Goal: Task Accomplishment & Management: Manage account settings

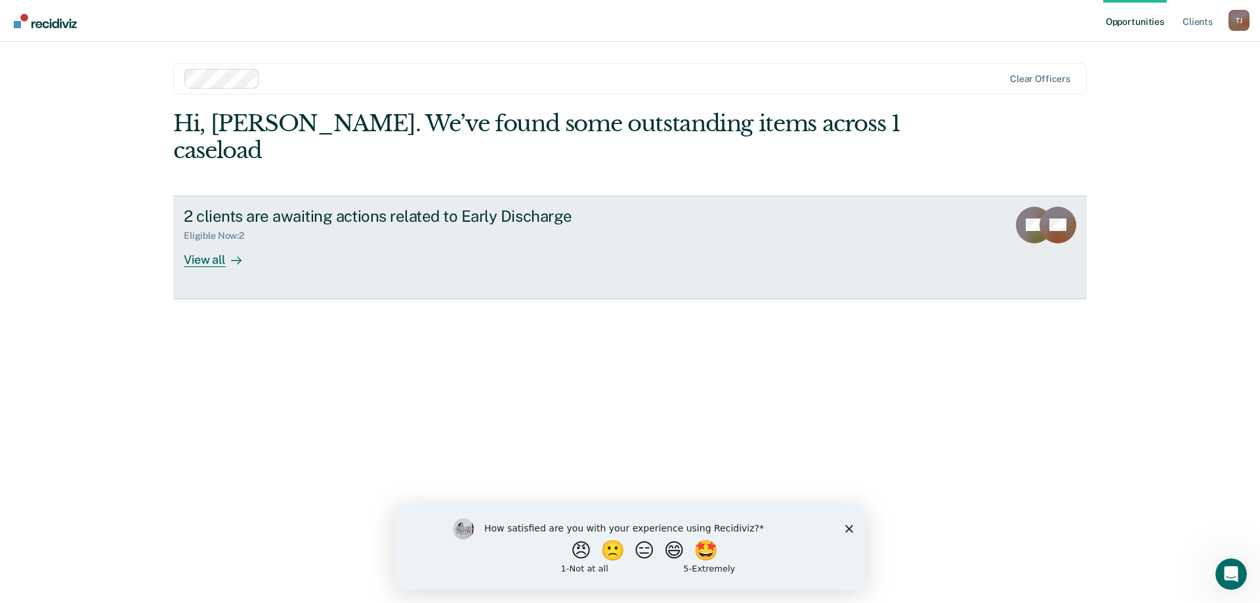
click at [236, 230] on div "Eligible Now : 2" at bounding box center [219, 235] width 71 height 11
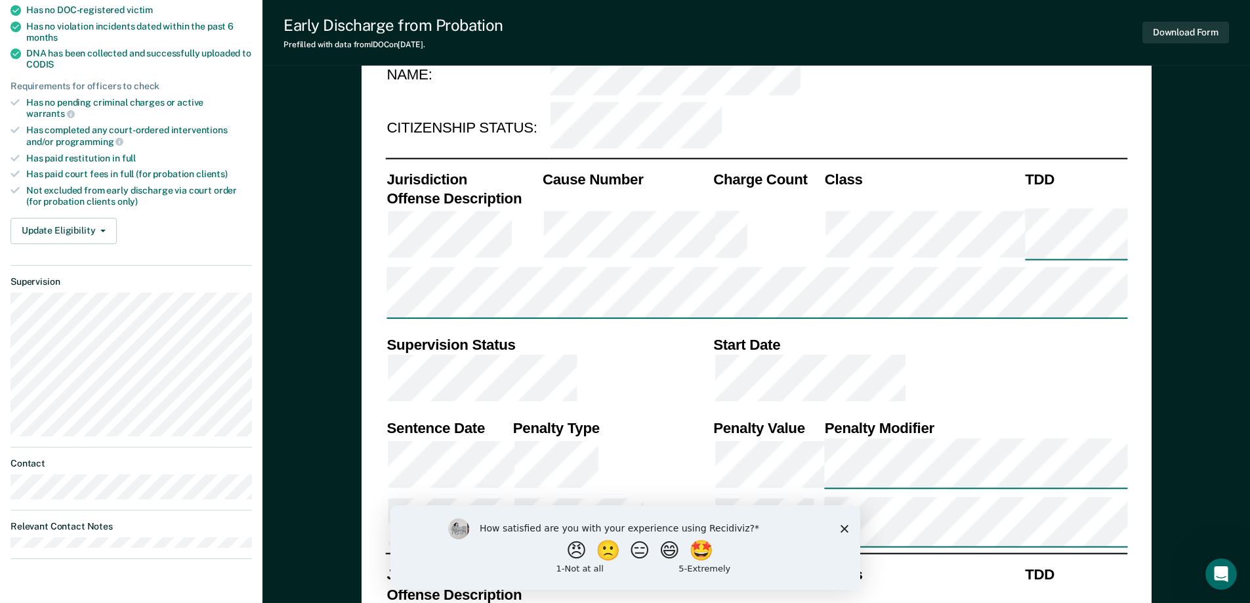
scroll to position [330, 0]
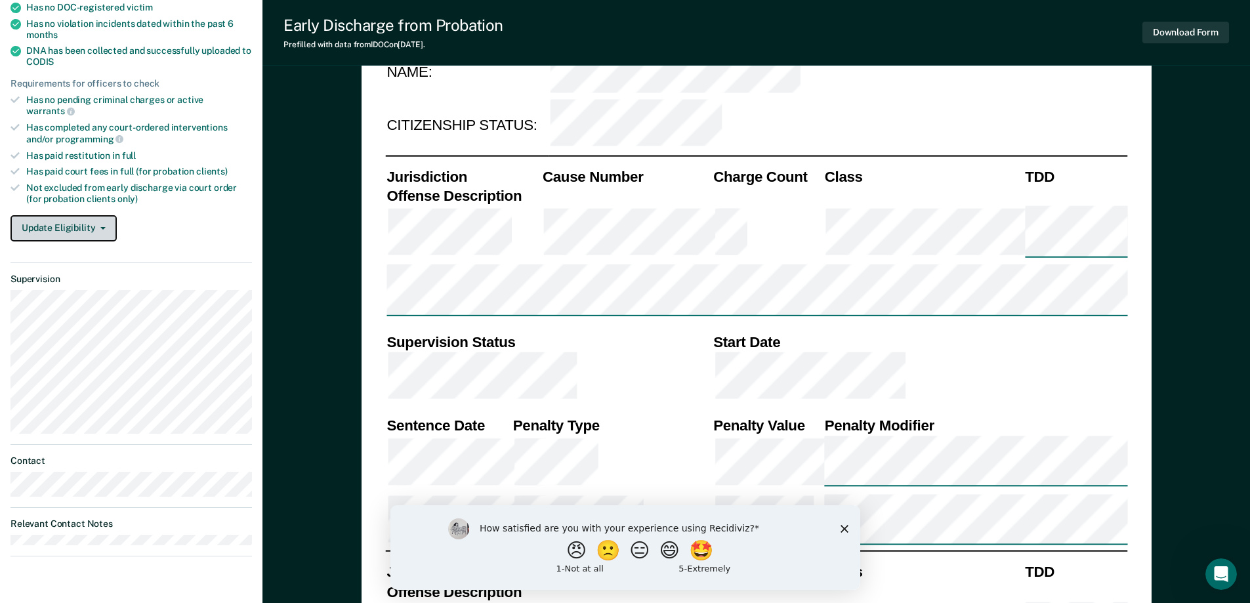
click at [100, 227] on icon "button" at bounding box center [102, 228] width 5 height 3
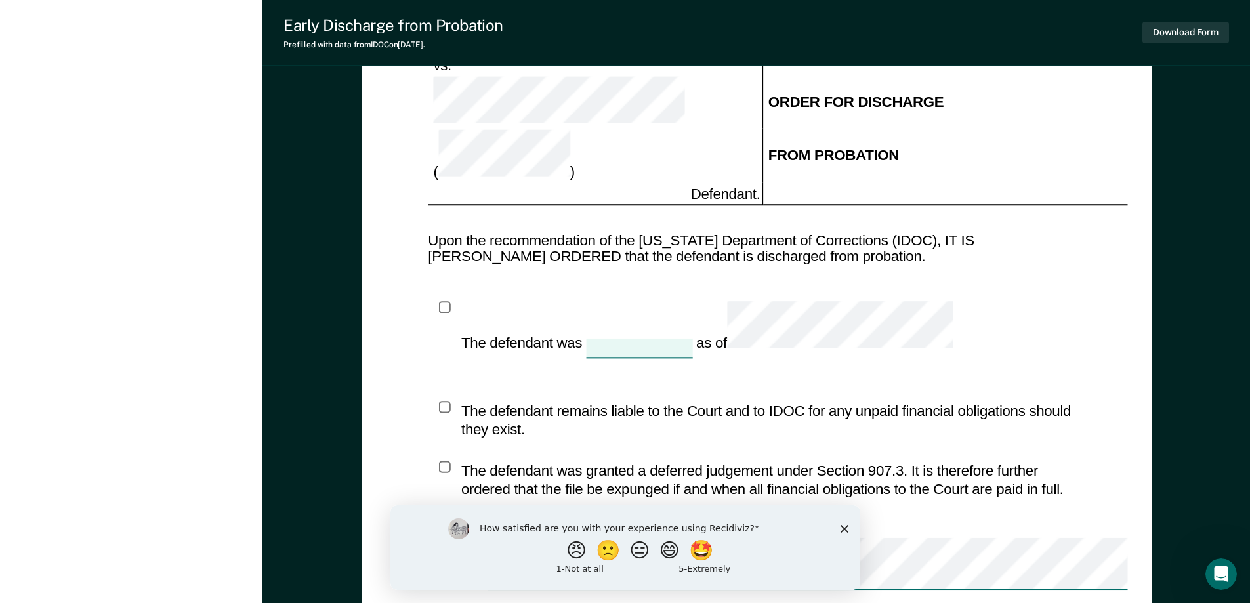
scroll to position [1786, 0]
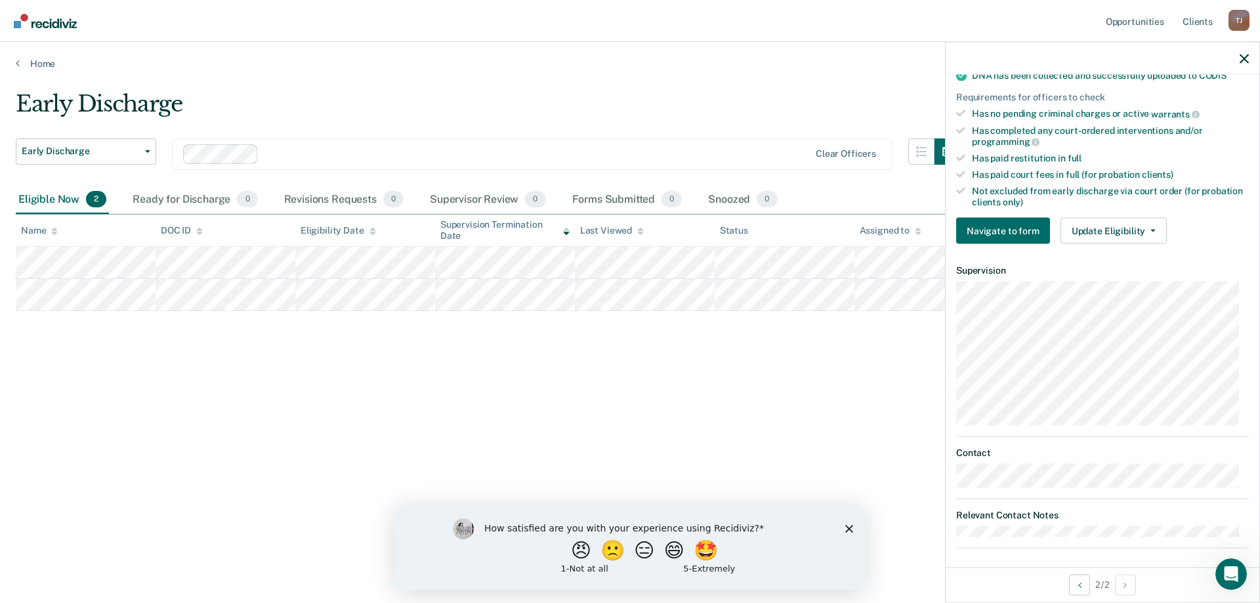
scroll to position [306, 0]
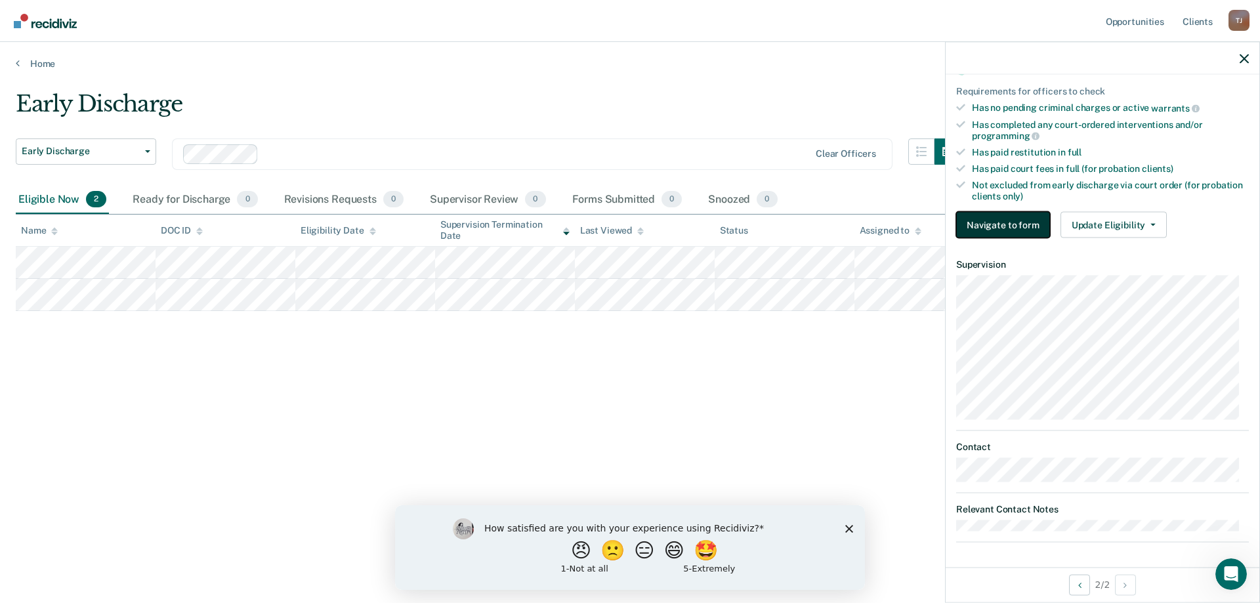
click at [994, 223] on button "Navigate to form" at bounding box center [1003, 225] width 94 height 26
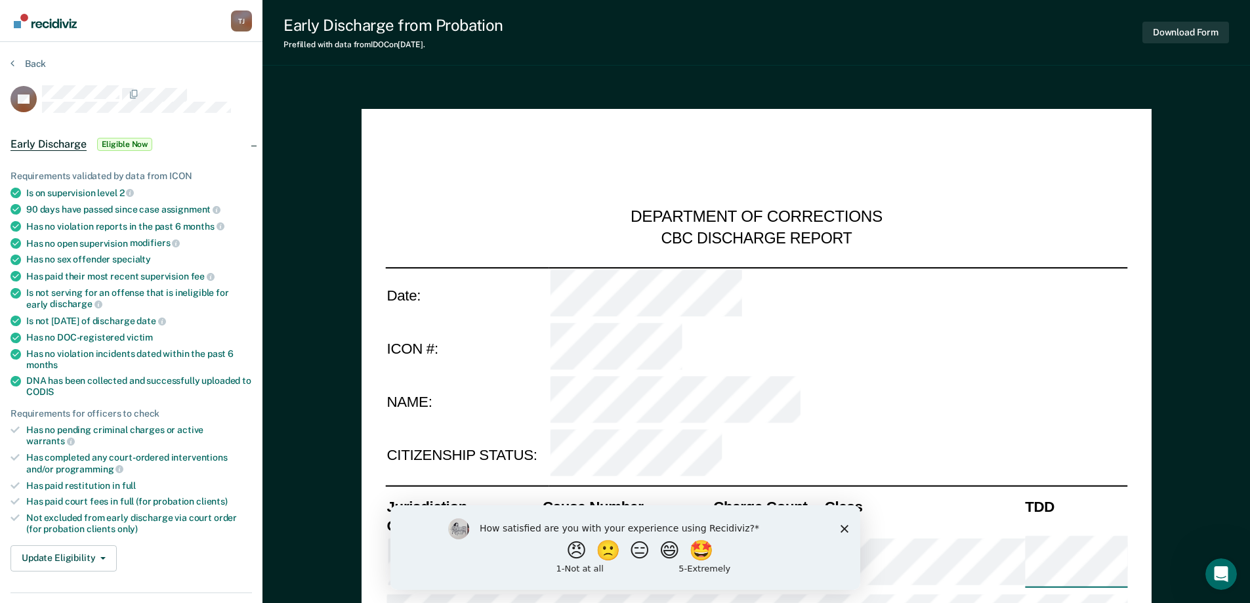
type textarea "x"
click at [14, 62] on icon at bounding box center [13, 63] width 4 height 11
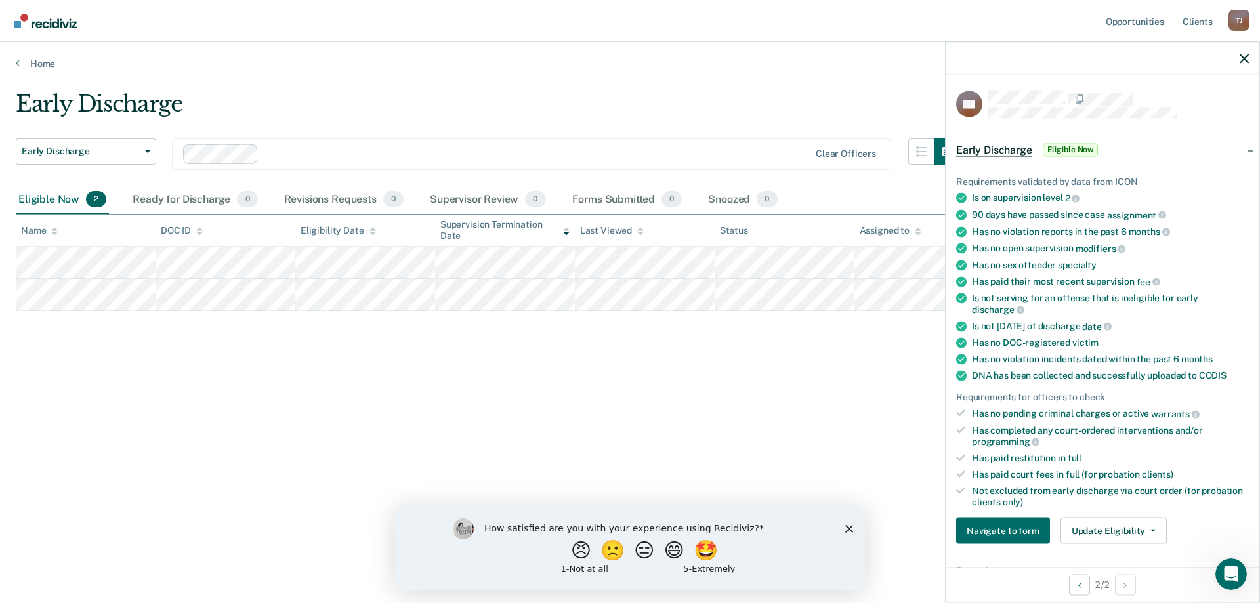
click at [961, 279] on icon at bounding box center [961, 281] width 11 height 11
click at [765, 200] on span "0" at bounding box center [767, 199] width 20 height 17
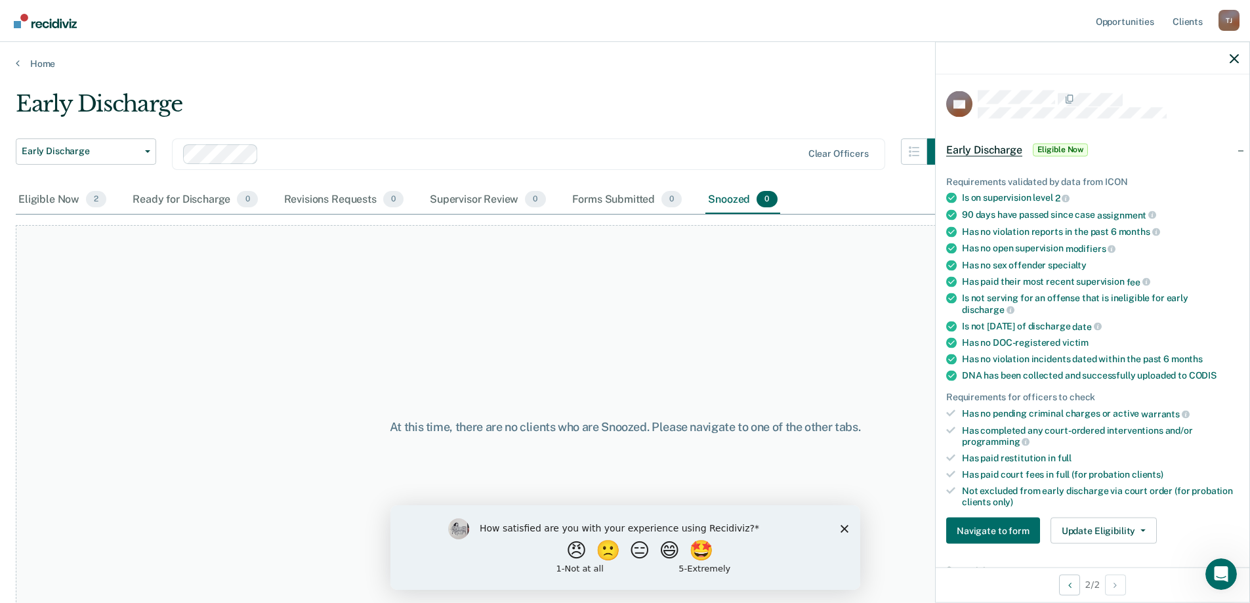
click at [15, 59] on div "Home" at bounding box center [625, 56] width 1250 height 28
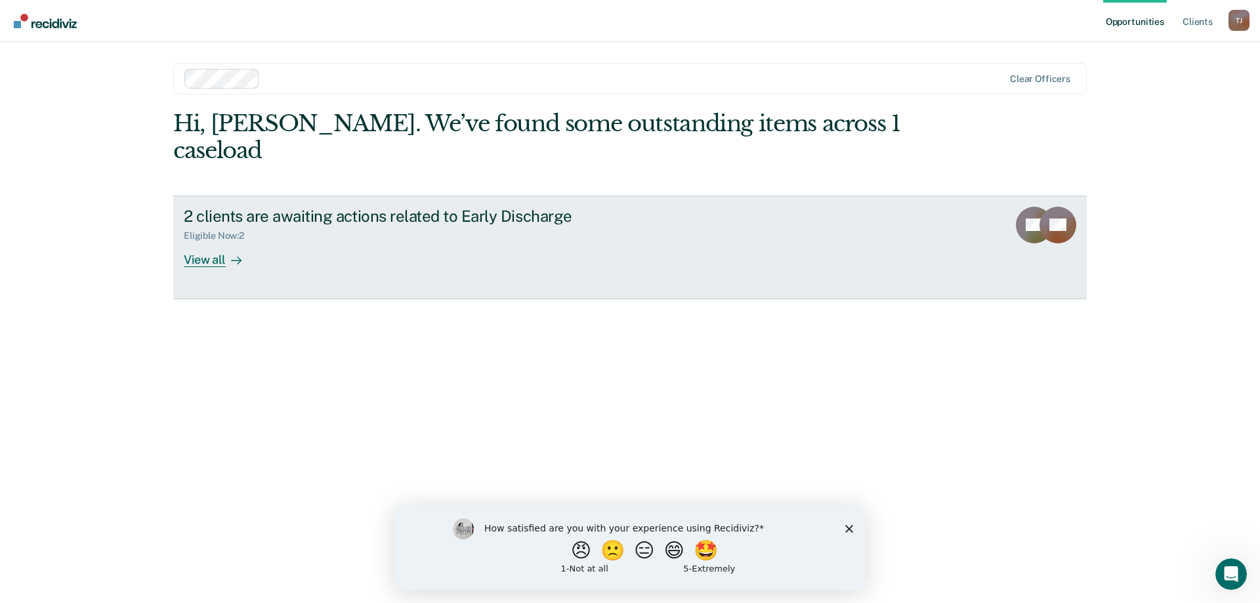
click at [270, 207] on div "2 clients are awaiting actions related to Early Discharge" at bounding box center [414, 216] width 461 height 19
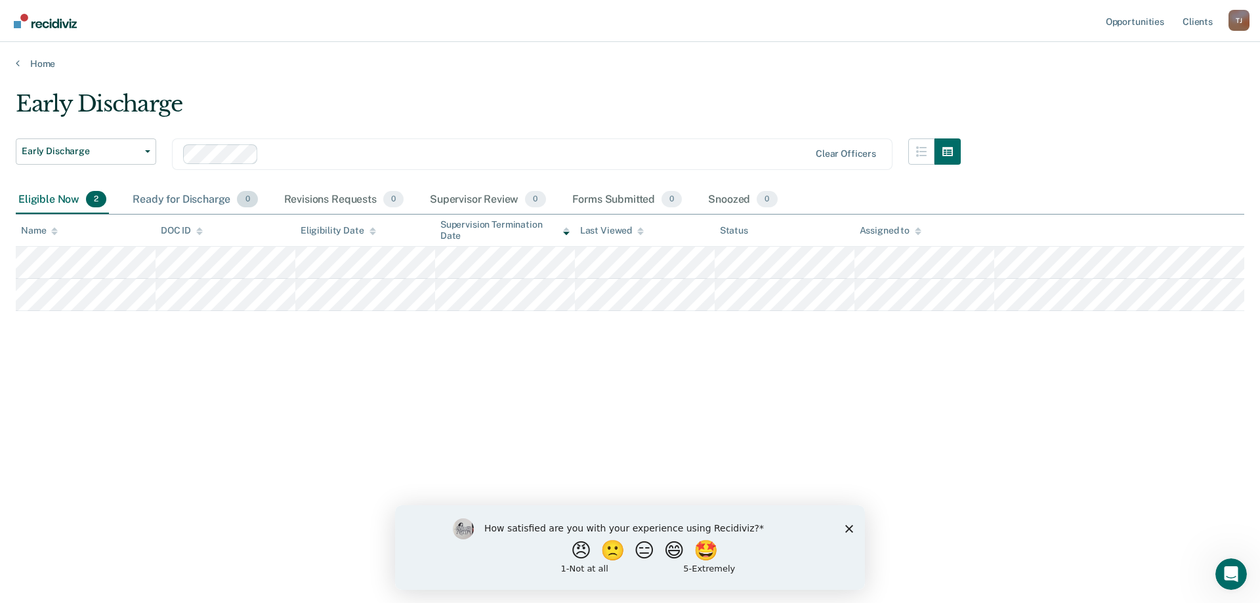
click at [188, 202] on div "Ready for Discharge 0" at bounding box center [195, 200] width 130 height 29
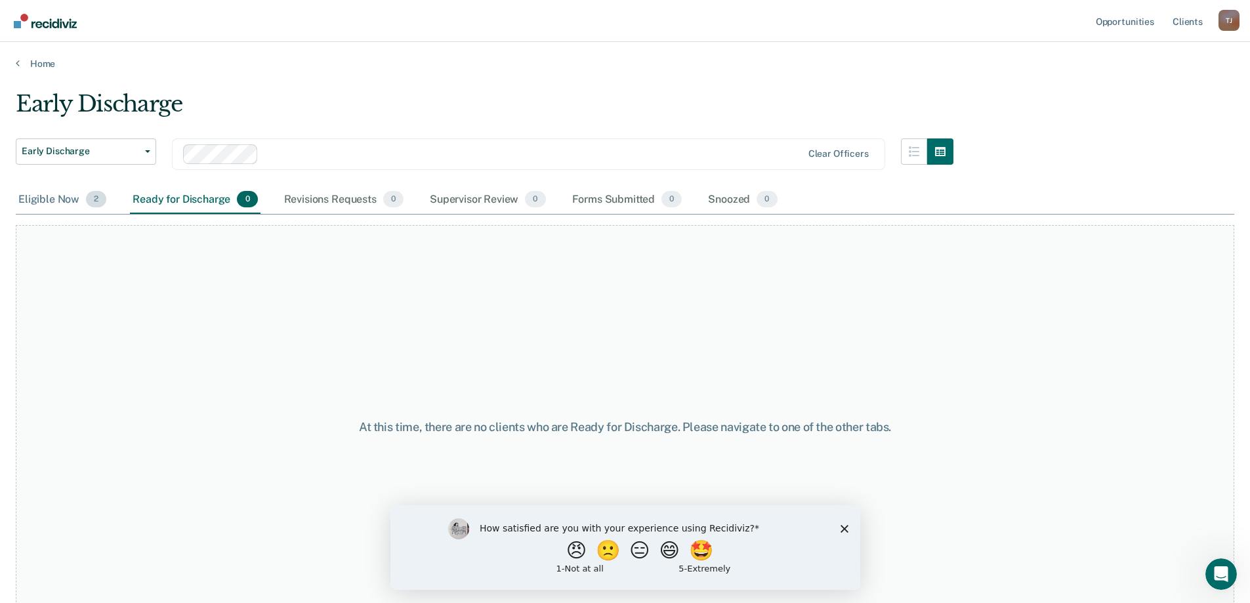
click at [50, 200] on div "Eligible Now 2" at bounding box center [62, 200] width 93 height 29
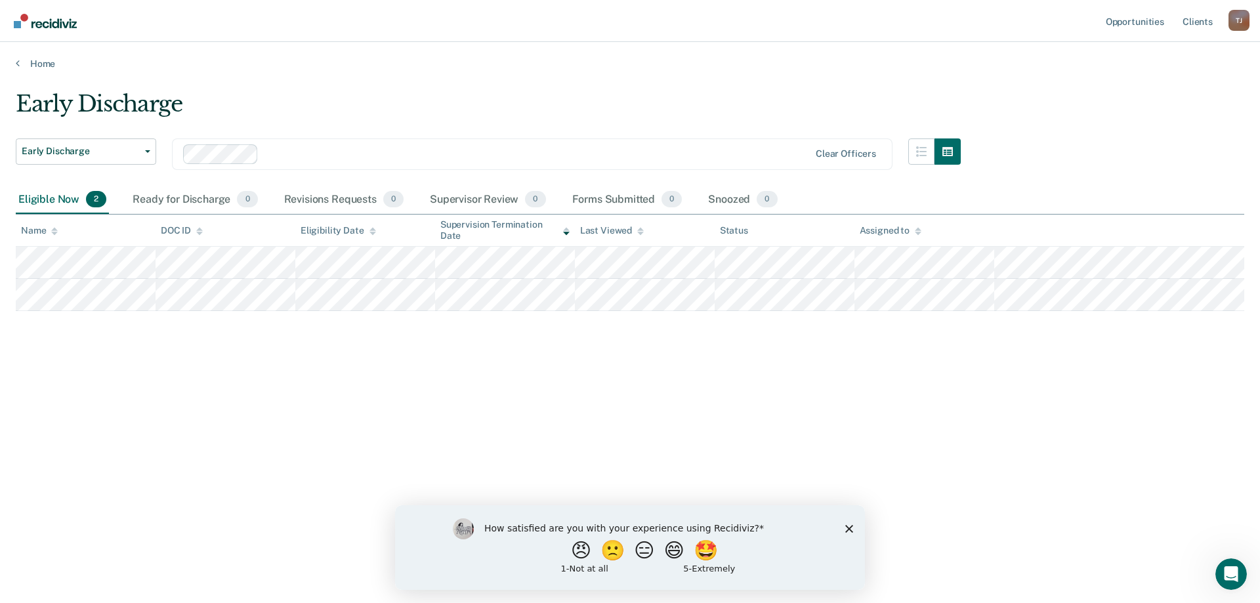
click at [915, 226] on div at bounding box center [918, 230] width 7 height 11
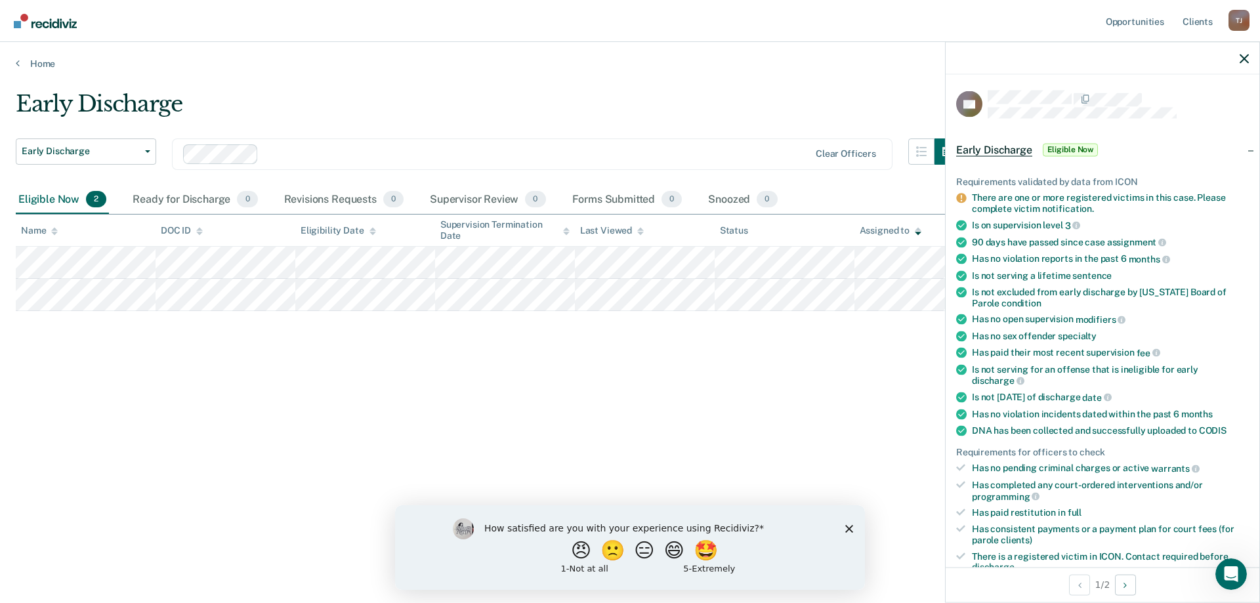
click at [985, 147] on span "Early Discharge" at bounding box center [994, 149] width 76 height 13
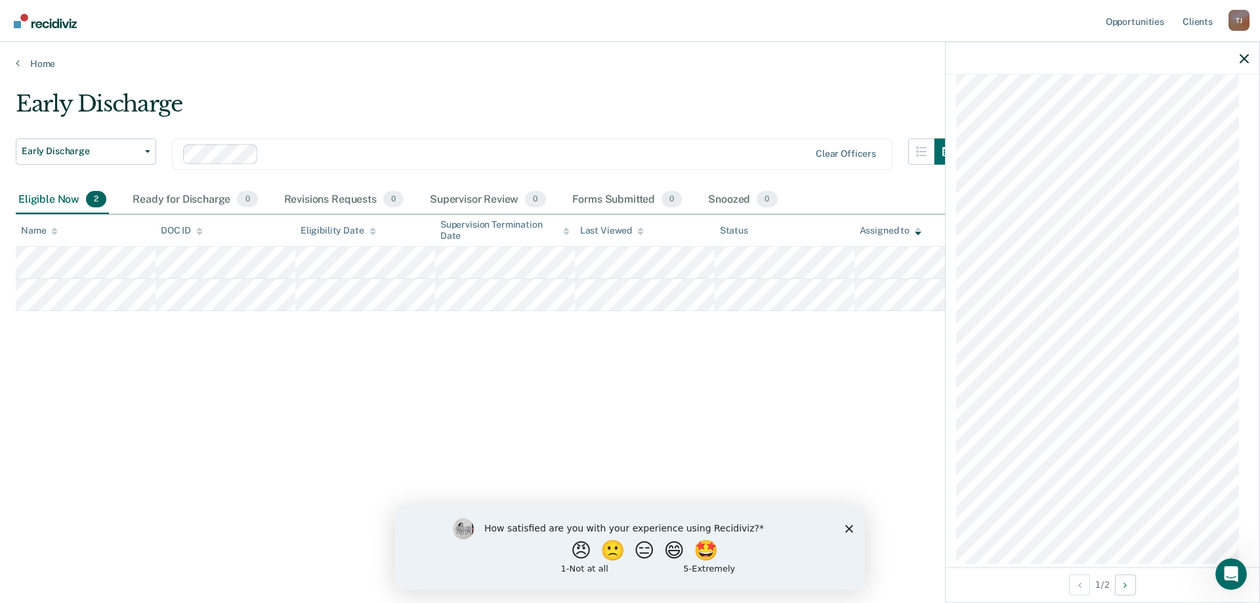
scroll to position [548, 0]
click at [1125, 584] on button "Next Opportunity" at bounding box center [1125, 584] width 21 height 21
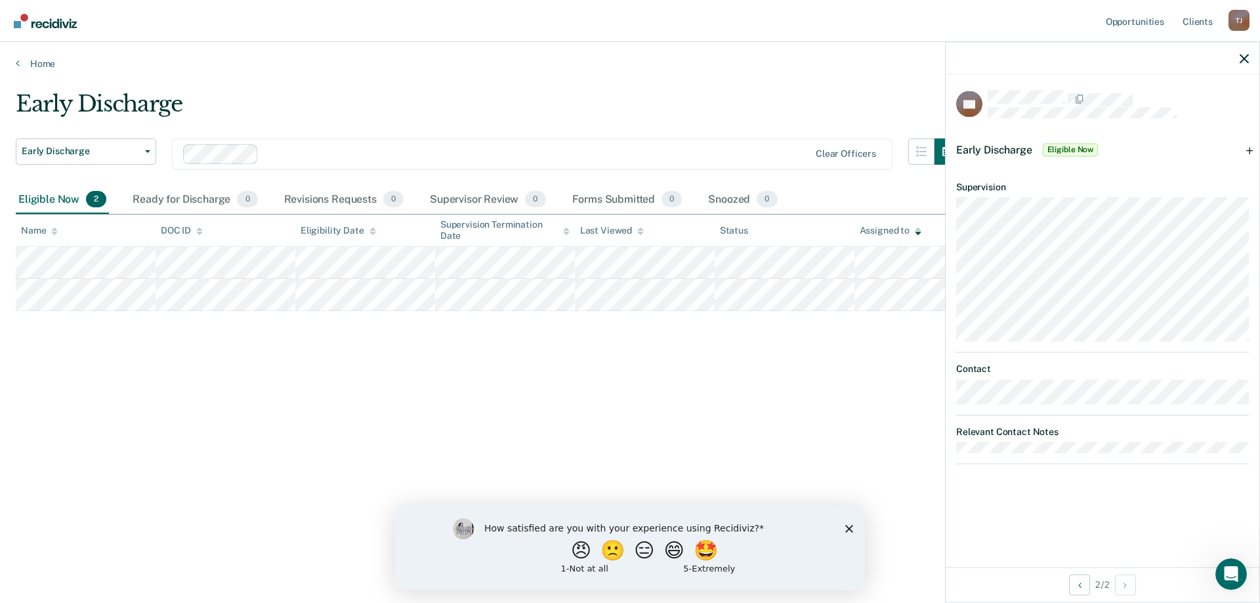
click at [1063, 143] on span "Eligible Now" at bounding box center [1071, 149] width 56 height 13
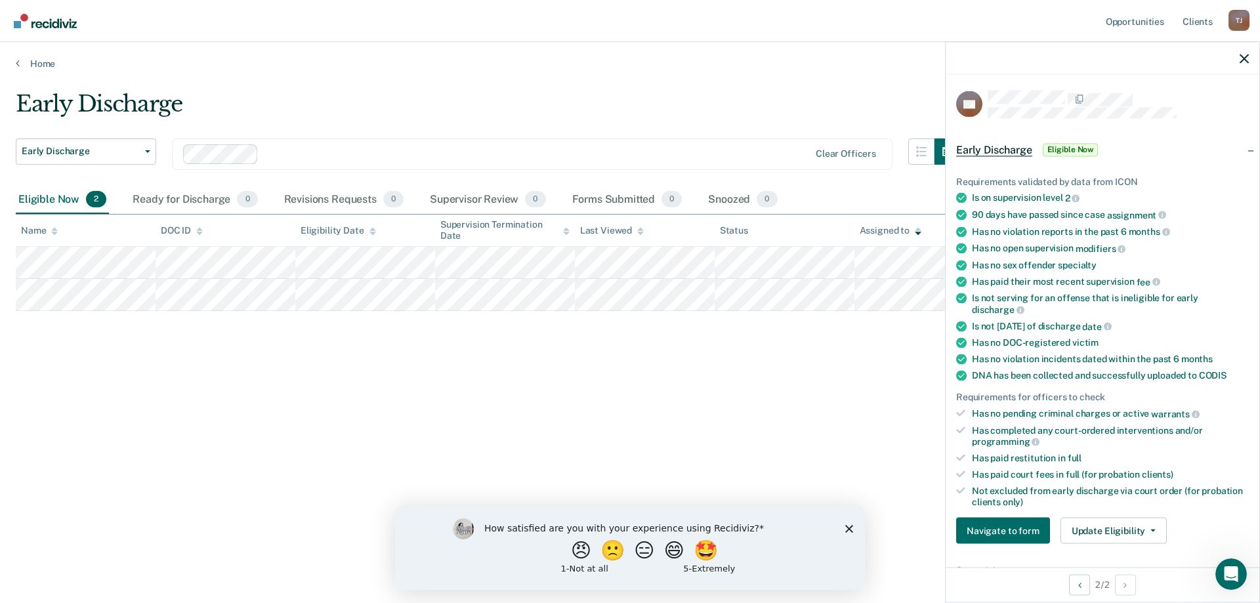
click at [961, 213] on icon at bounding box center [961, 214] width 11 height 11
click at [1111, 531] on button "Update Eligibility" at bounding box center [1114, 531] width 106 height 26
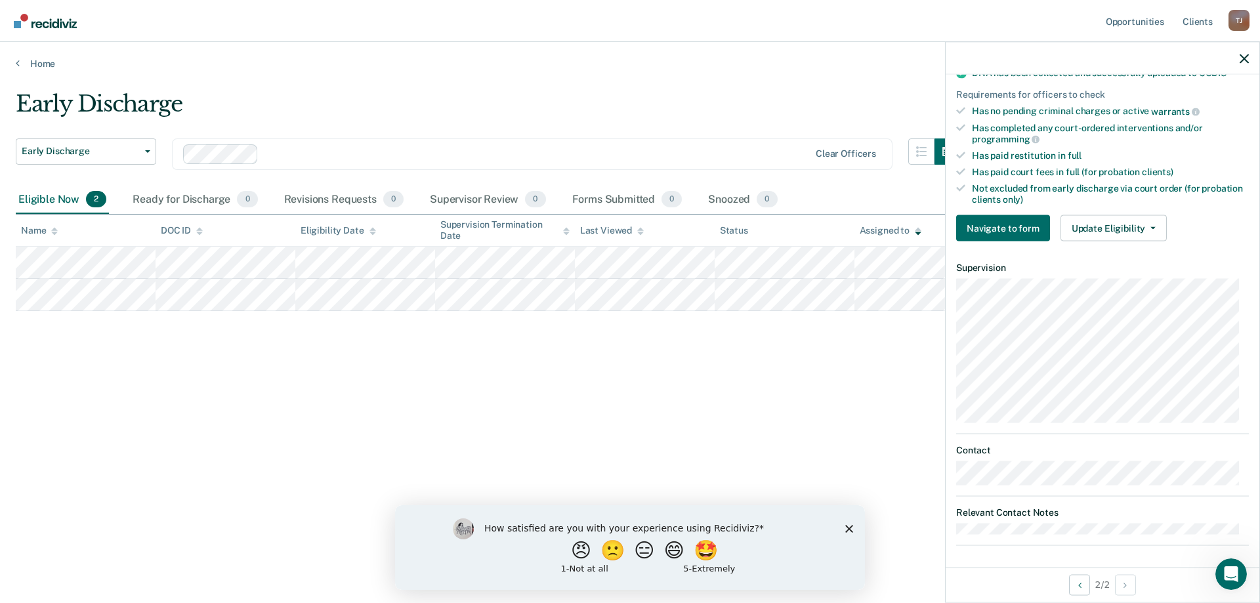
scroll to position [304, 0]
click at [1148, 223] on button "Update Eligibility" at bounding box center [1114, 227] width 106 height 26
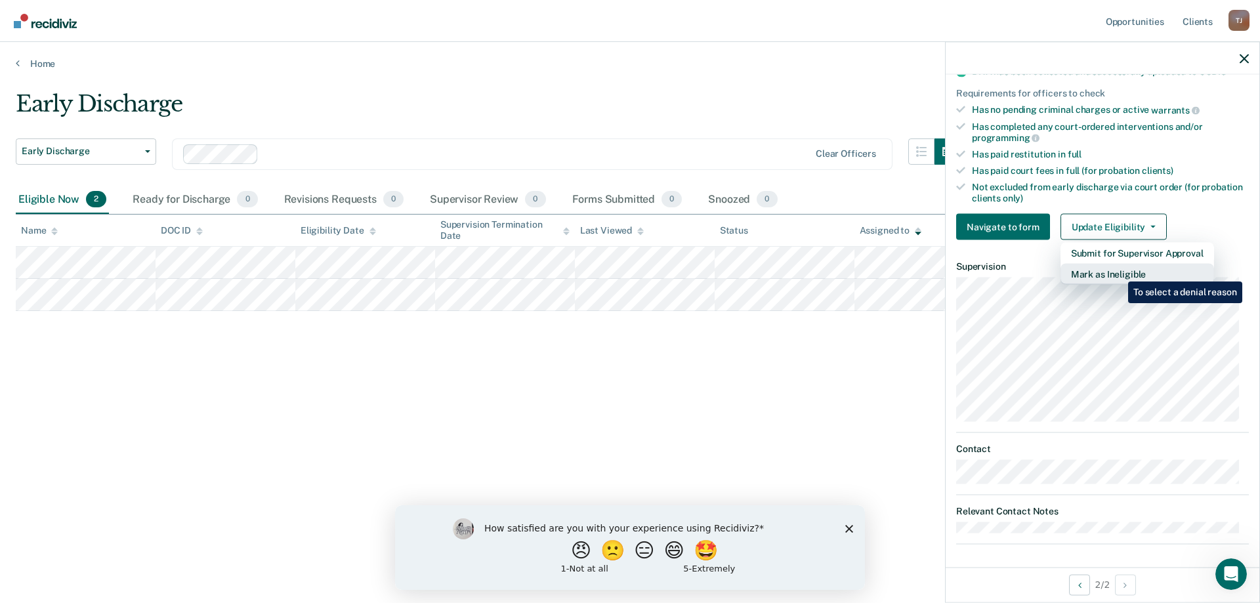
click at [1119, 272] on button "Mark as Ineligible" at bounding box center [1138, 274] width 154 height 21
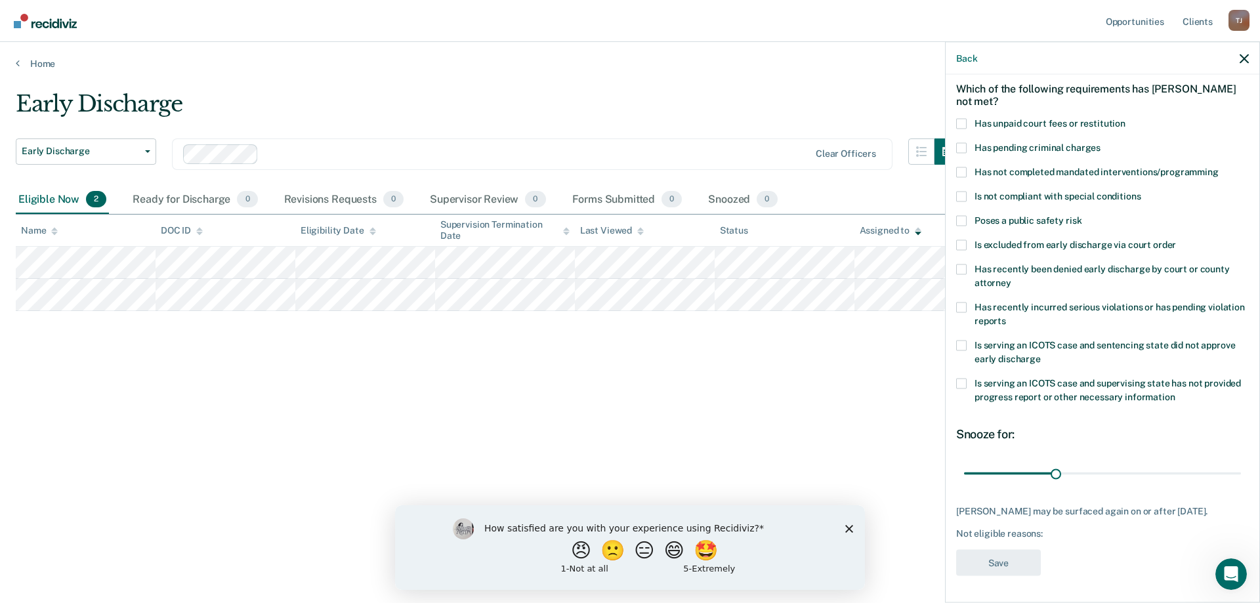
scroll to position [55, 0]
click at [961, 123] on span at bounding box center [961, 124] width 11 height 11
click at [1126, 119] on input "Has unpaid court fees or restitution" at bounding box center [1126, 119] width 0 height 0
click at [1017, 563] on button "Save" at bounding box center [998, 564] width 85 height 27
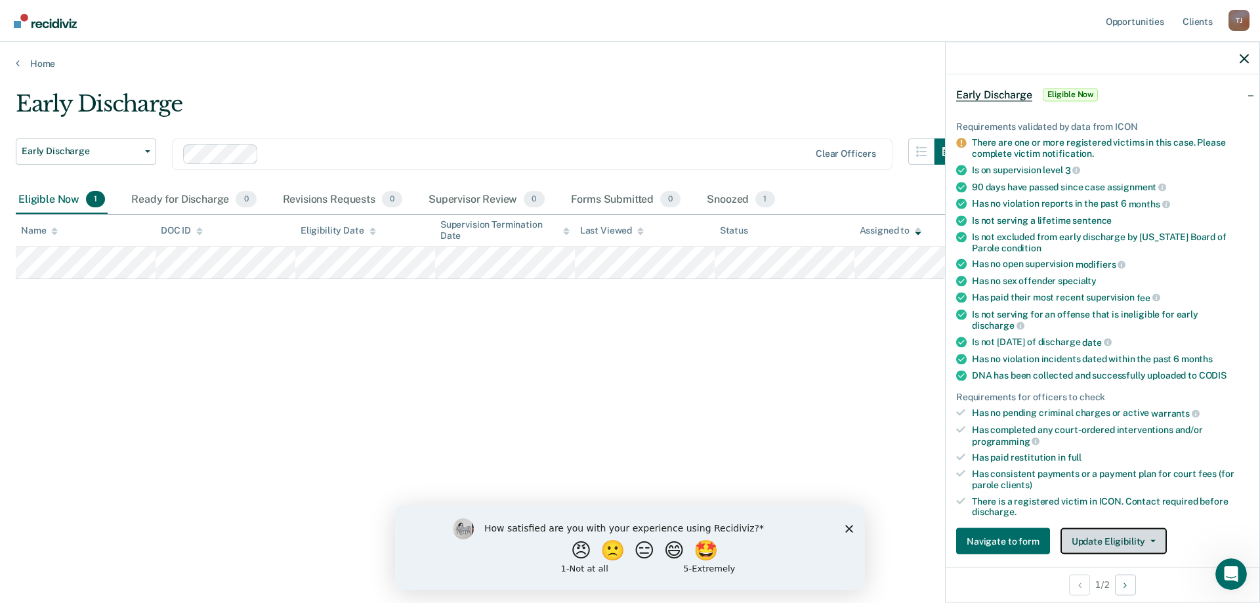
click at [1105, 538] on button "Update Eligibility" at bounding box center [1114, 541] width 106 height 26
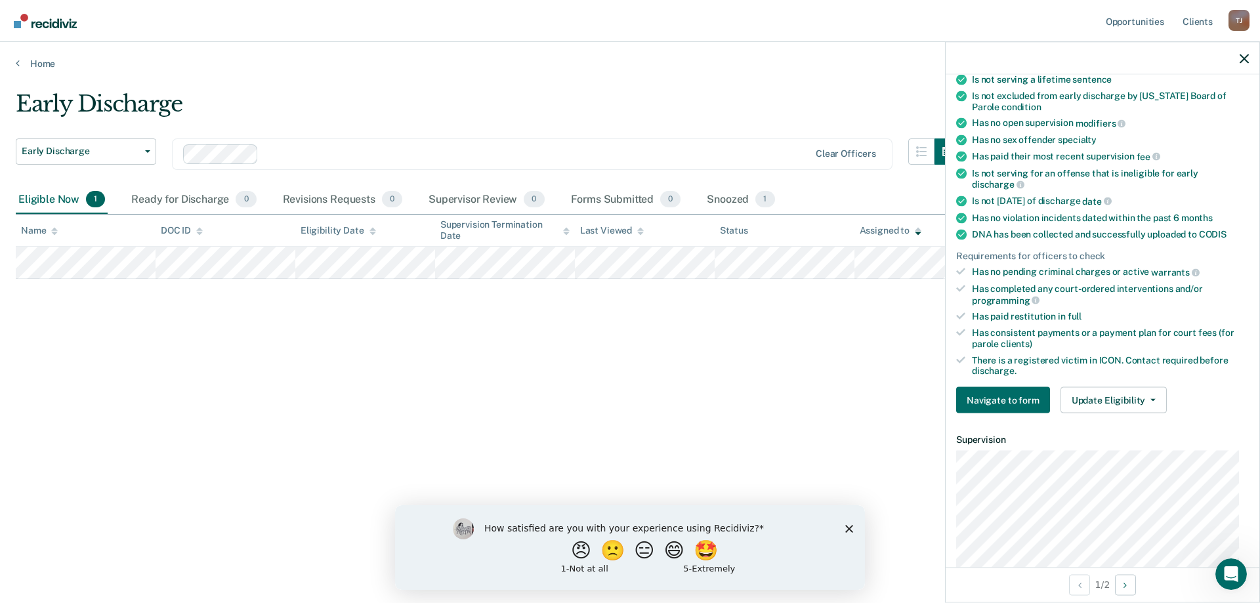
scroll to position [183, 0]
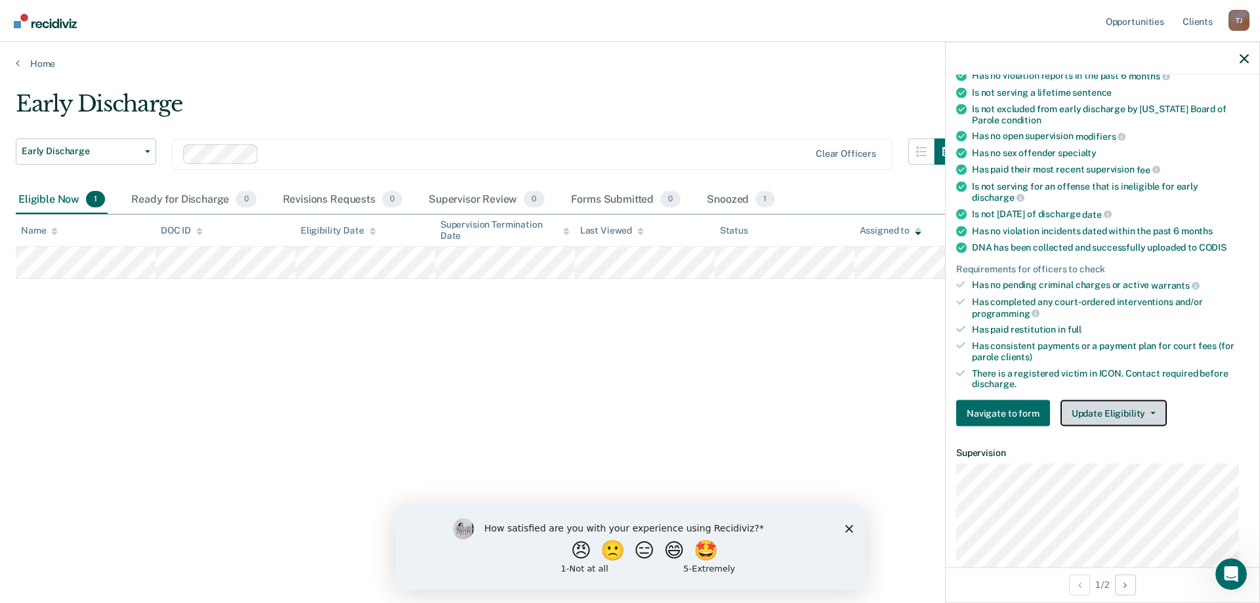
click at [1149, 409] on button "Update Eligibility" at bounding box center [1114, 413] width 106 height 26
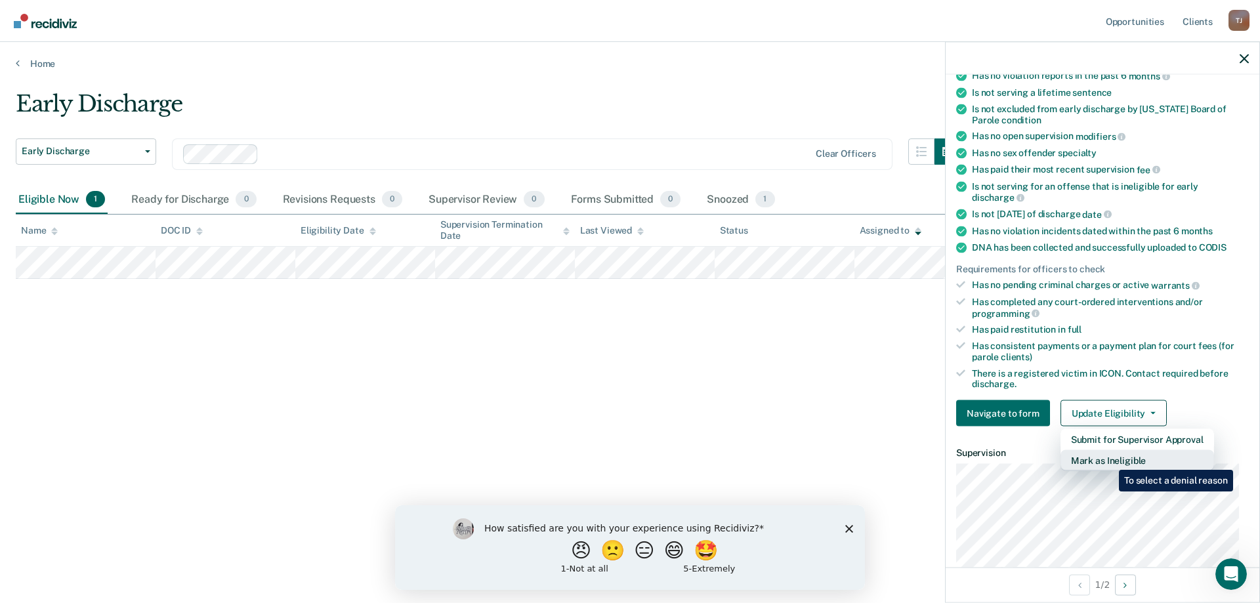
click at [1109, 460] on button "Mark as Ineligible" at bounding box center [1138, 460] width 154 height 21
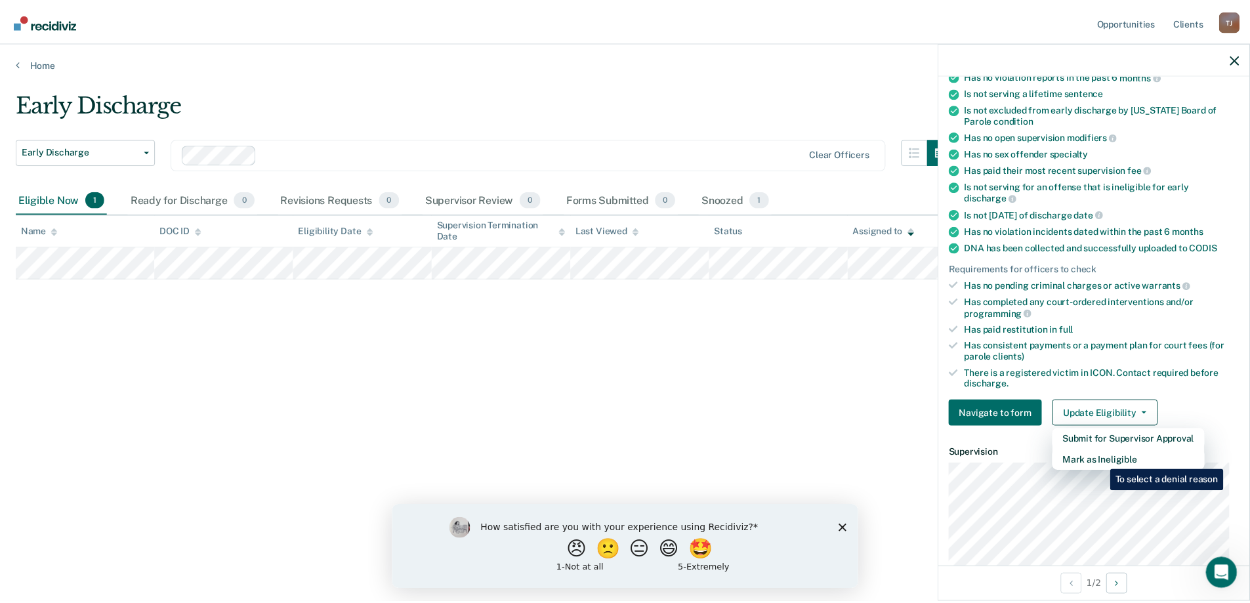
scroll to position [66, 0]
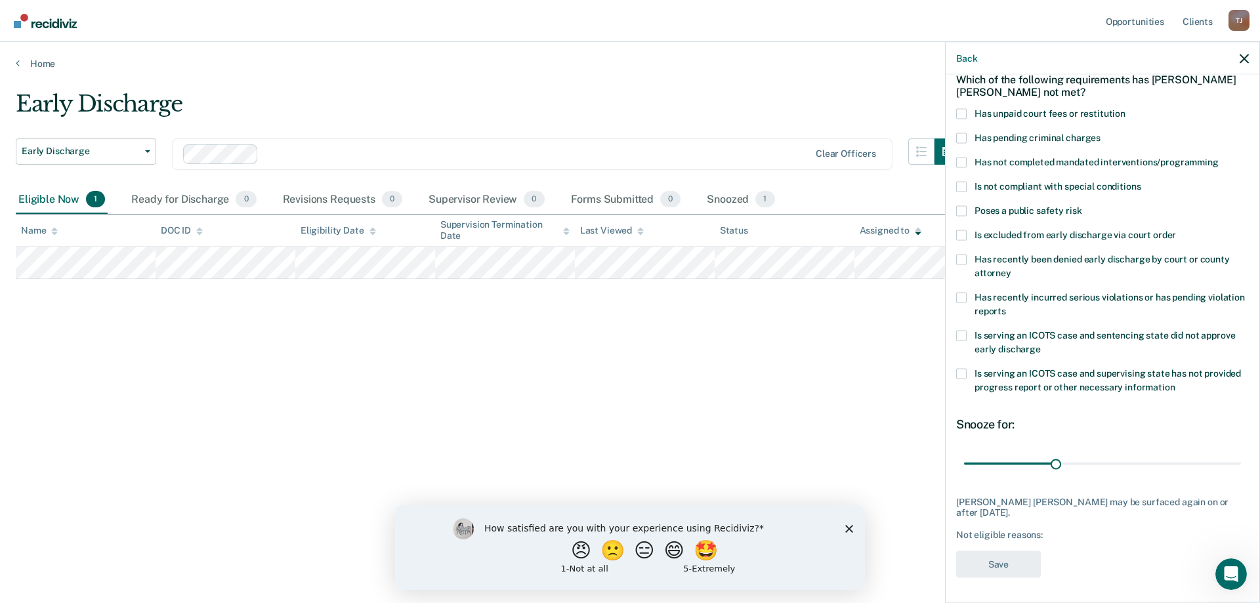
click at [965, 108] on span at bounding box center [961, 113] width 11 height 11
click at [1126, 108] on input "Has unpaid court fees or restitution" at bounding box center [1126, 108] width 0 height 0
click at [998, 564] on button "Save" at bounding box center [998, 564] width 85 height 27
